Goal: Information Seeking & Learning: Learn about a topic

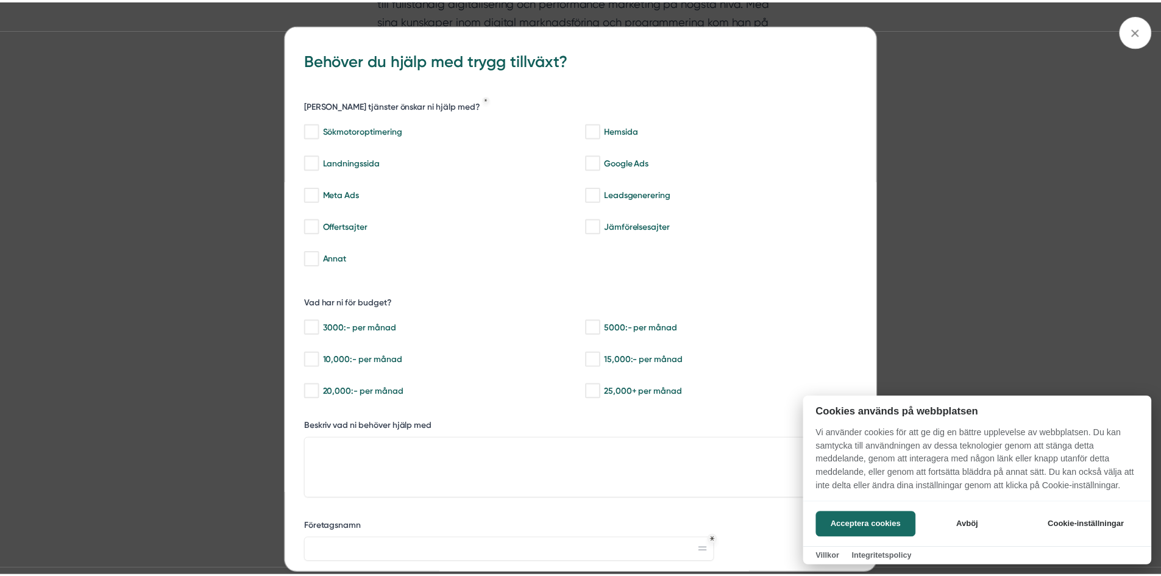
scroll to position [731, 0]
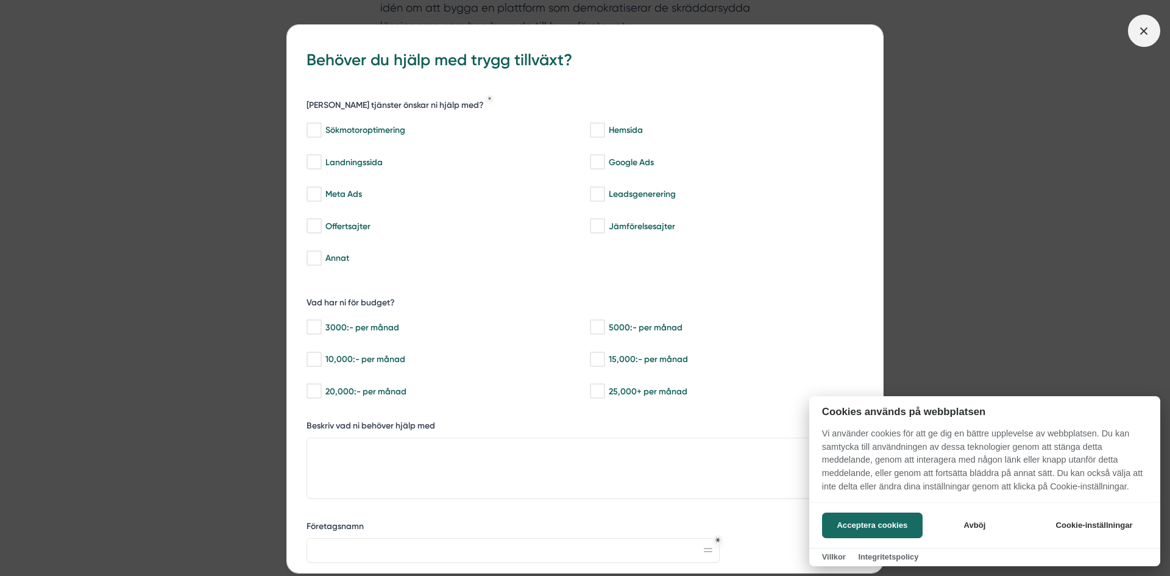
click at [1142, 36] on div at bounding box center [585, 288] width 1170 height 576
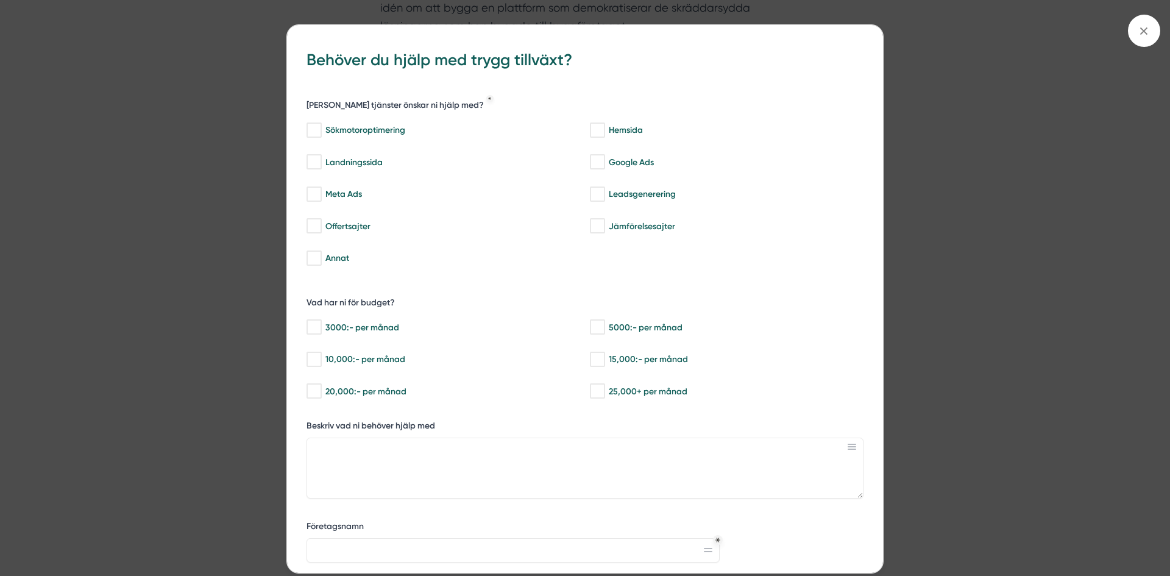
click at [1158, 34] on span at bounding box center [1144, 31] width 32 height 32
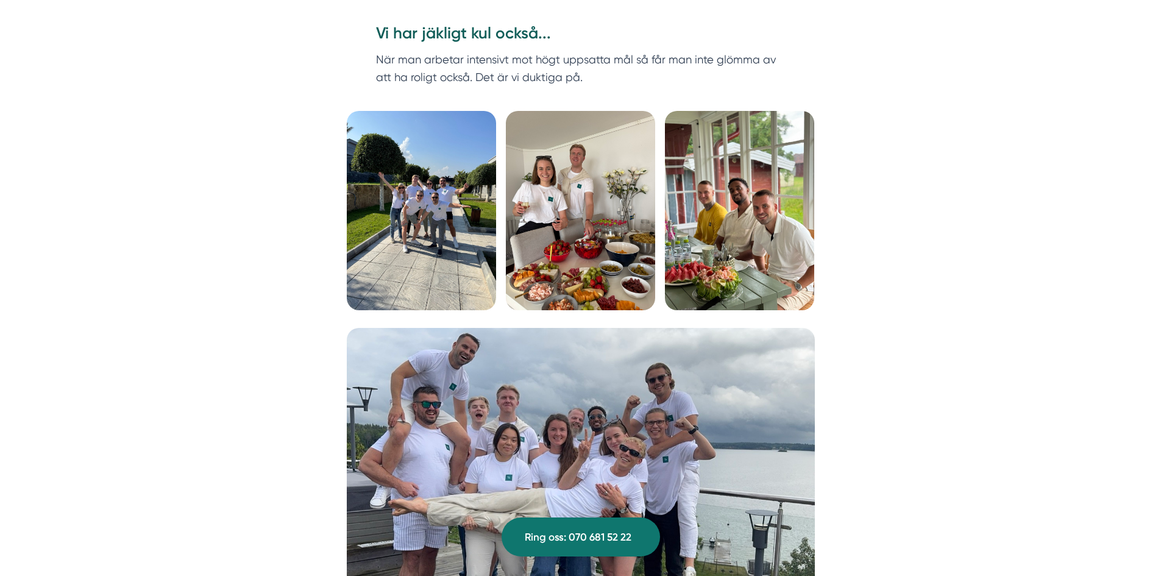
scroll to position [1523, 0]
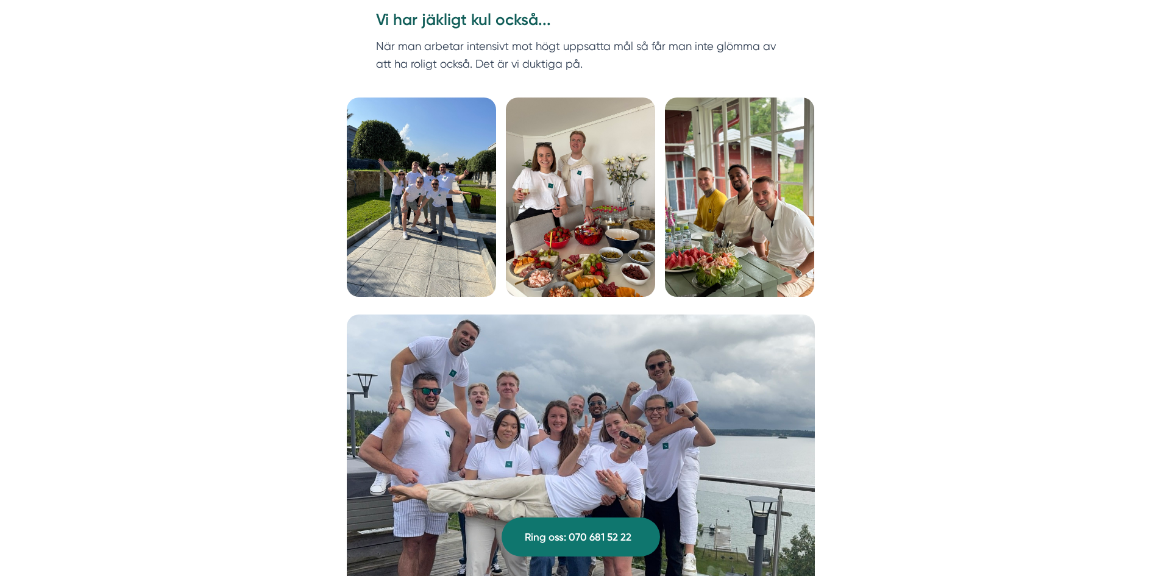
click at [568, 154] on img at bounding box center [580, 196] width 149 height 199
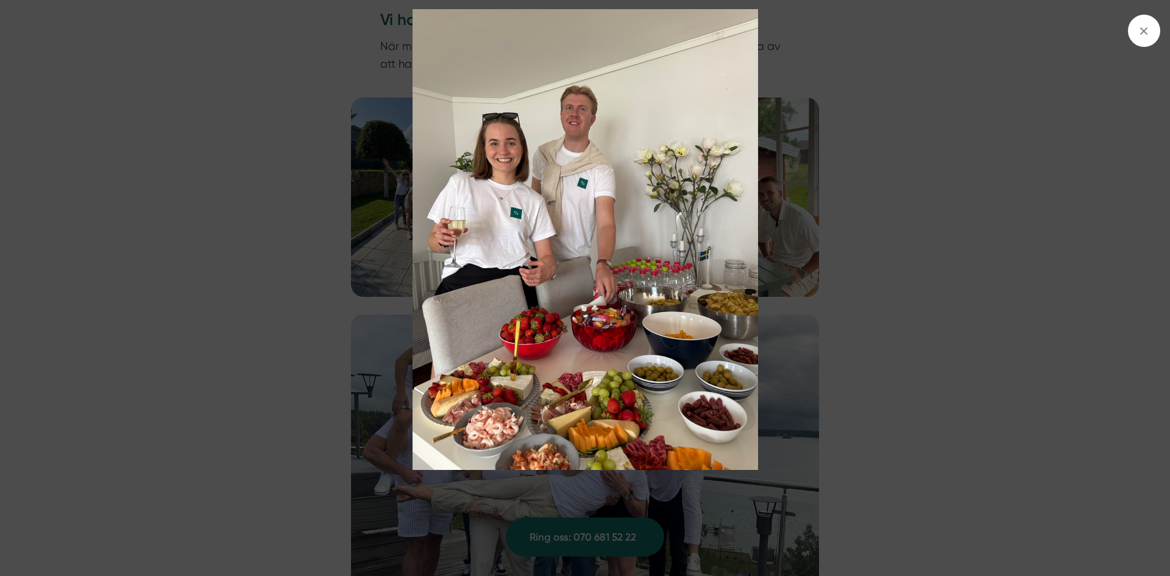
click at [1110, 39] on div at bounding box center [585, 288] width 1170 height 576
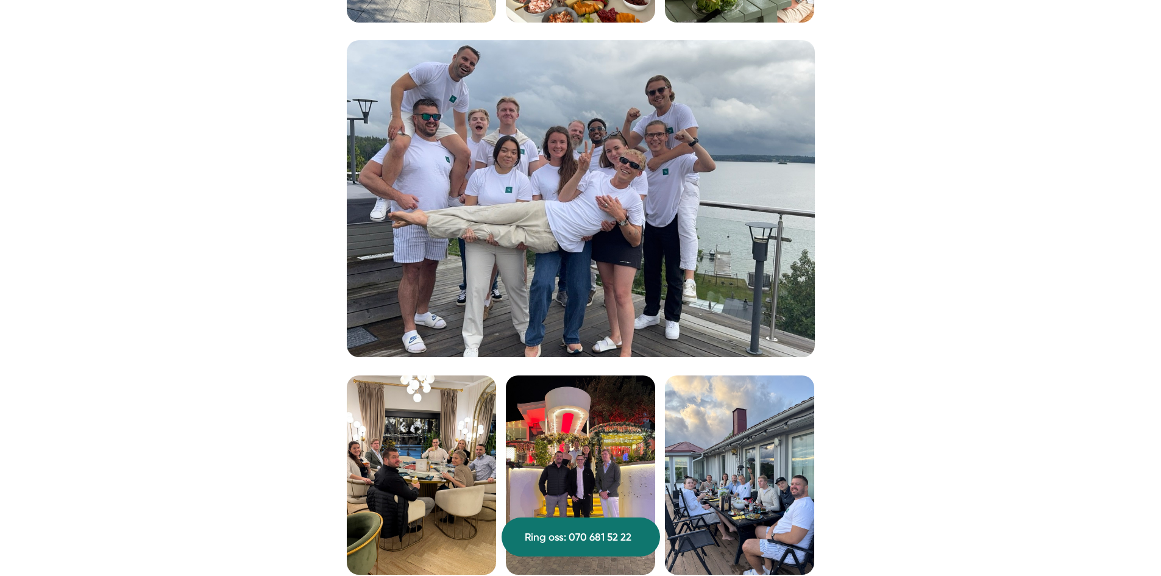
scroll to position [1828, 0]
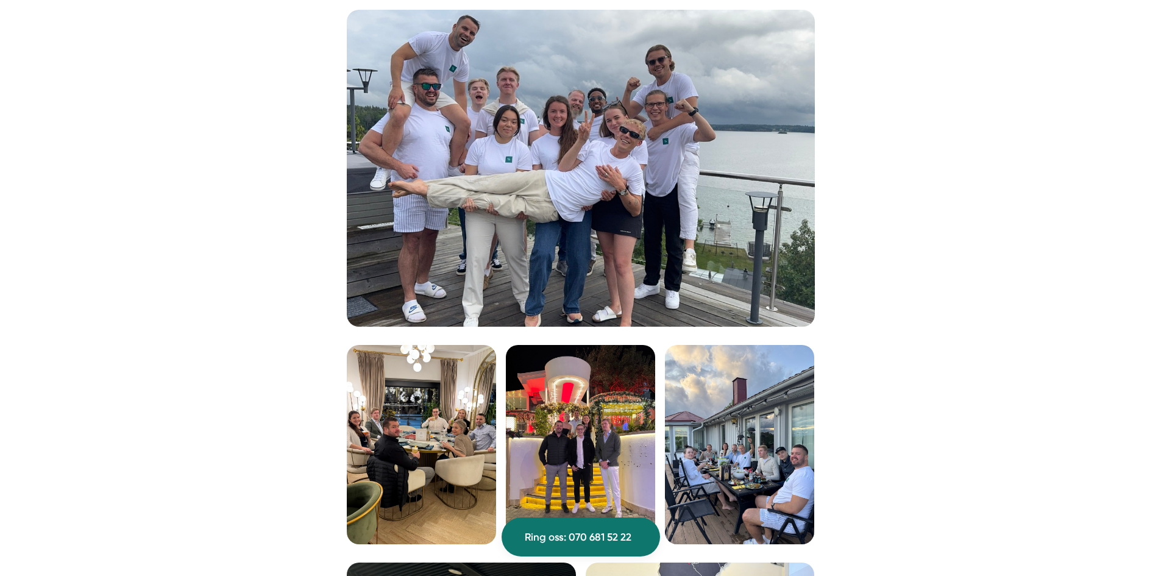
click at [672, 153] on img at bounding box center [581, 168] width 468 height 317
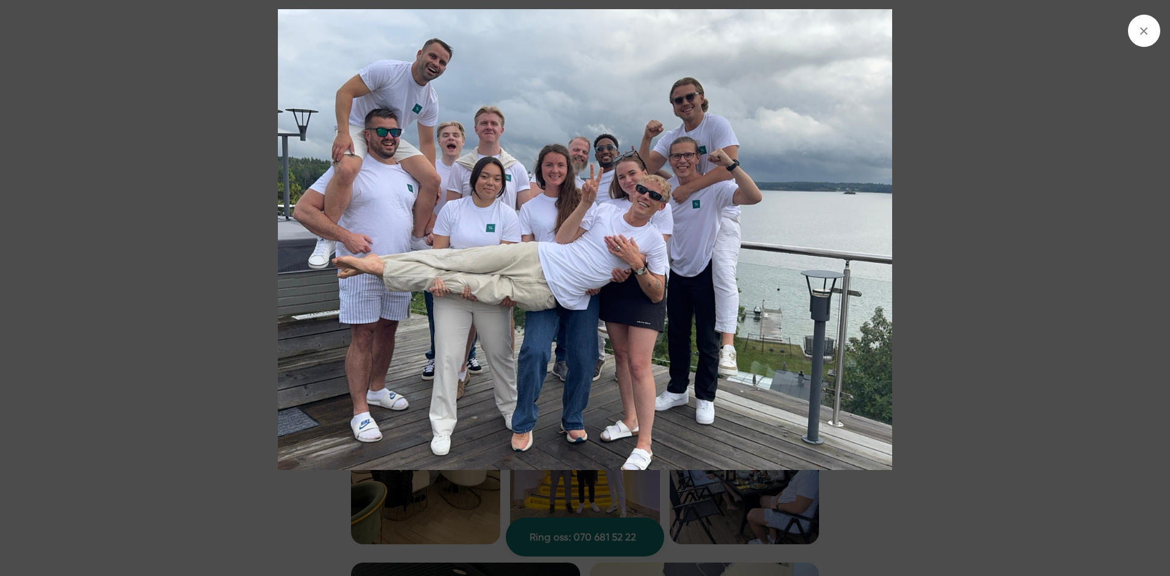
click at [1091, 26] on div at bounding box center [585, 288] width 1170 height 576
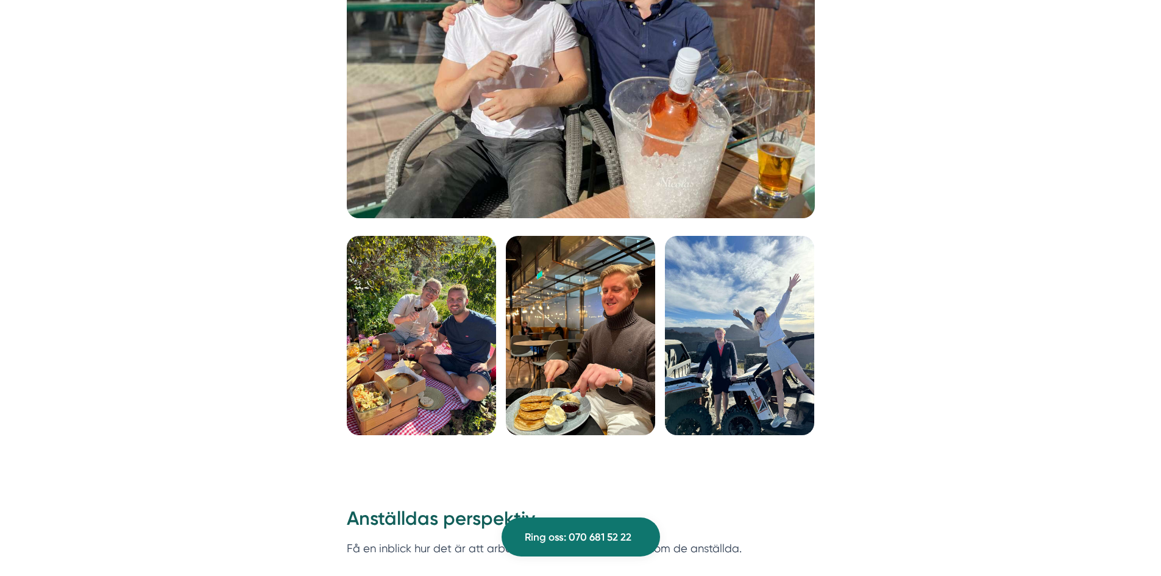
scroll to position [2925, 0]
drag, startPoint x: 832, startPoint y: 188, endPoint x: 842, endPoint y: 135, distance: 53.9
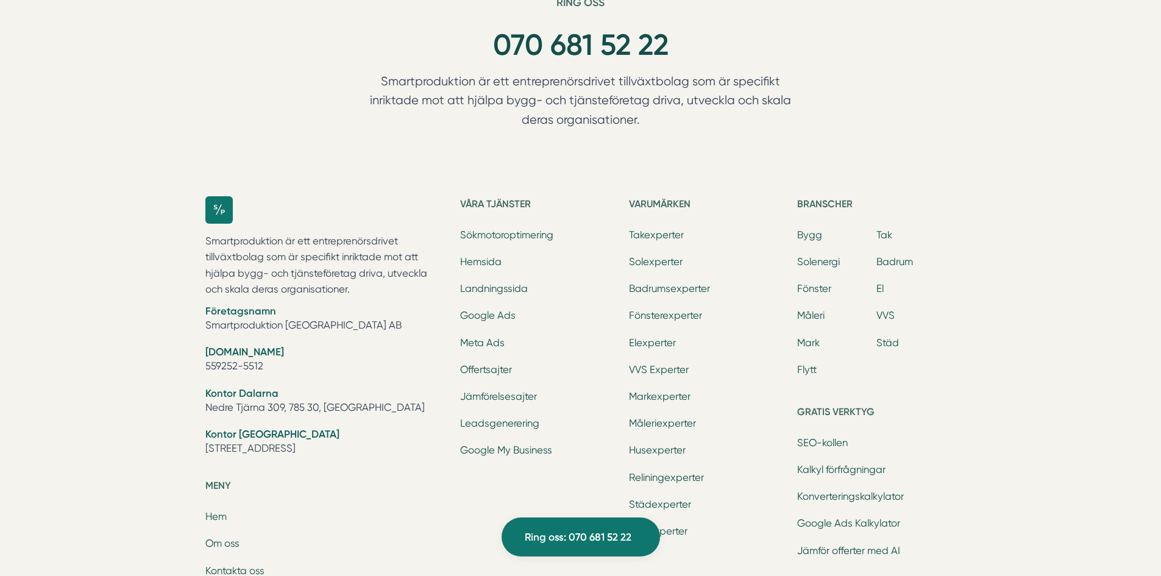
scroll to position [5423, 0]
drag, startPoint x: 383, startPoint y: 446, endPoint x: 205, endPoint y: 450, distance: 178.6
click at [205, 450] on li "Kontor [GEOGRAPHIC_DATA] [STREET_ADDRESS]" at bounding box center [325, 442] width 241 height 31
